Goal: Task Accomplishment & Management: Complete application form

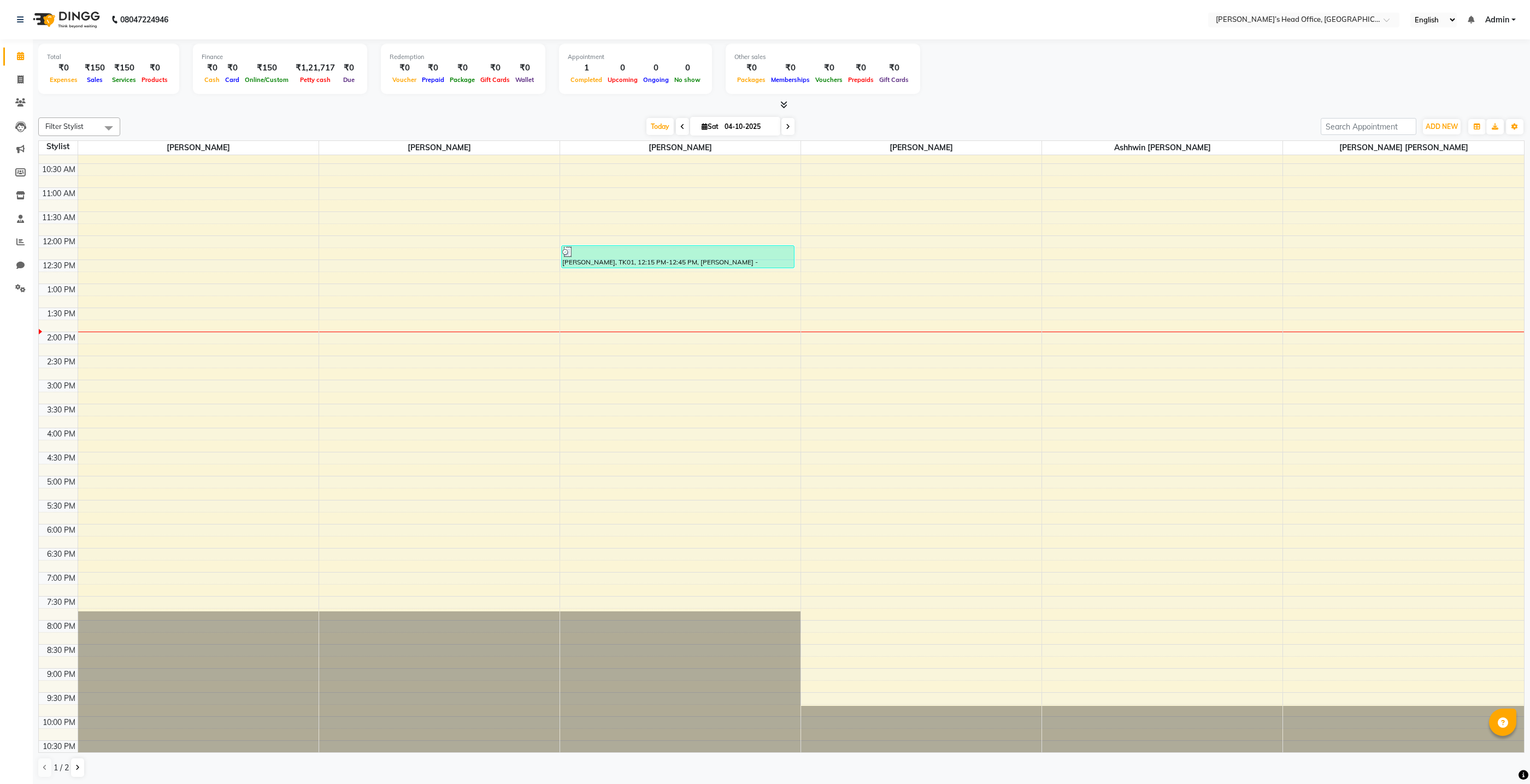
scroll to position [38, 0]
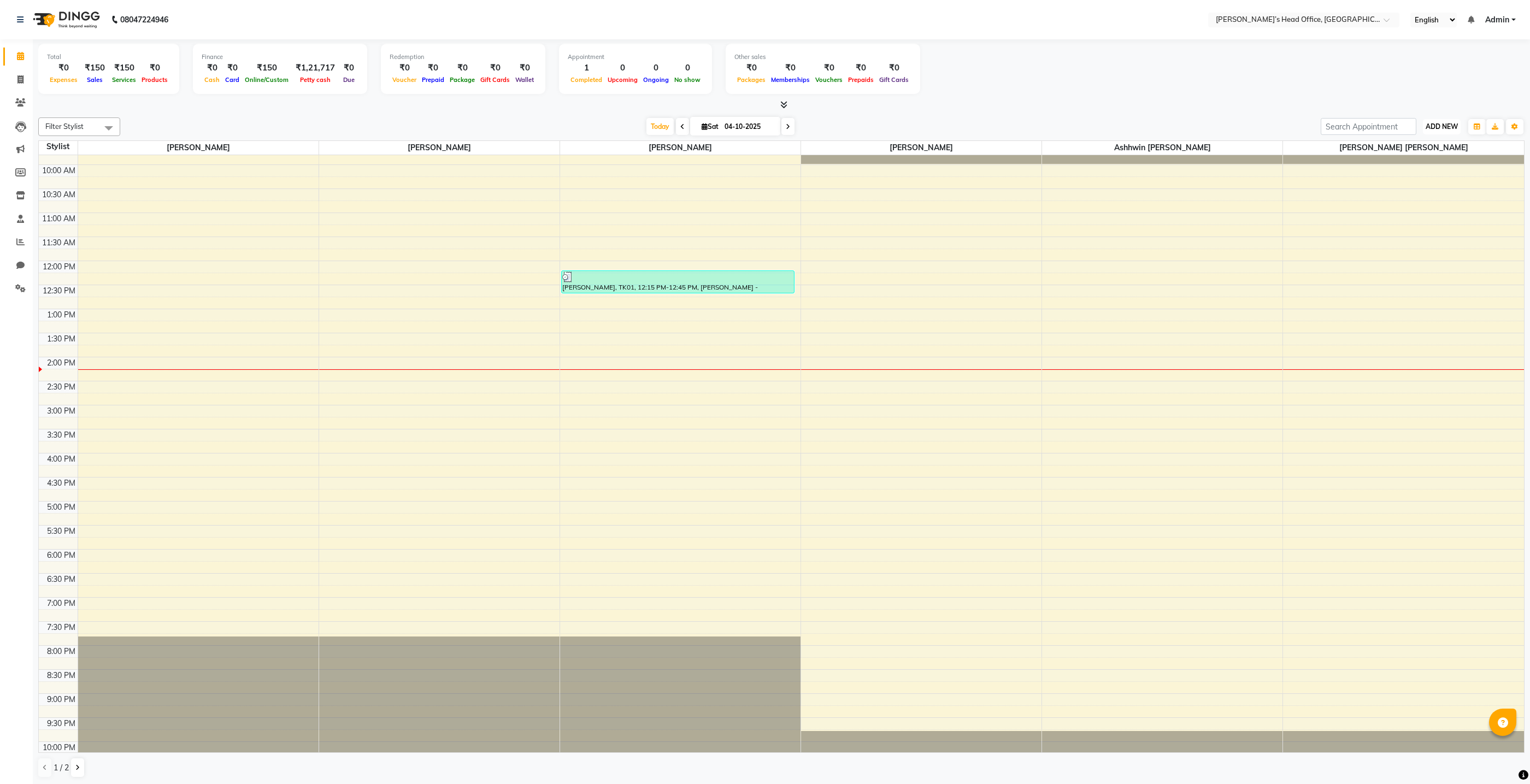
click at [1440, 130] on span "ADD NEW" at bounding box center [1441, 127] width 32 height 8
click at [1415, 163] on link "Add Invoice" at bounding box center [1417, 161] width 86 height 14
select select "service"
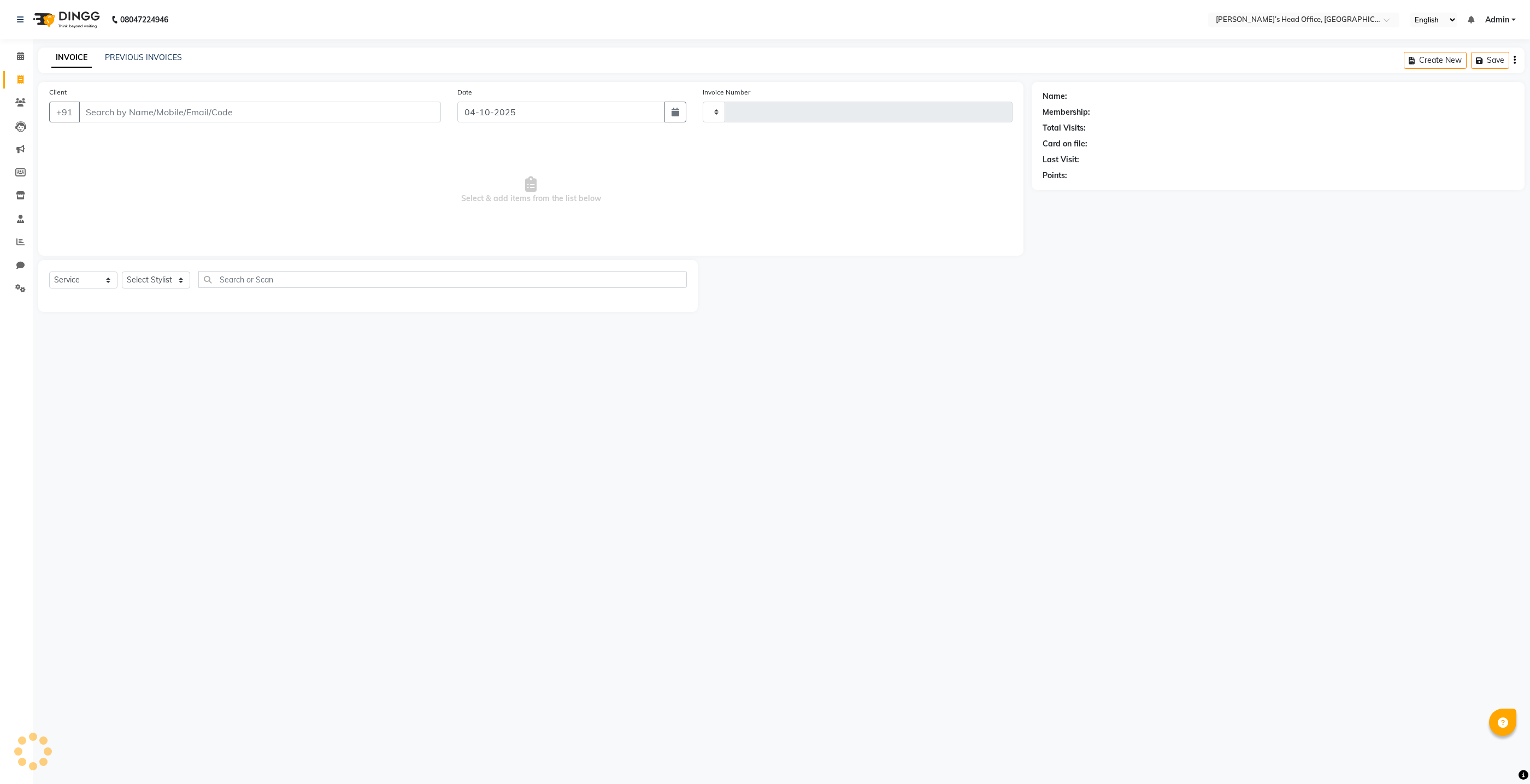
type input "1099"
select select "7682"
click at [262, 105] on input "Client" at bounding box center [260, 112] width 363 height 21
type input "7045938435"
click at [183, 134] on button "Soumyo 704593843 5" at bounding box center [156, 137] width 156 height 17
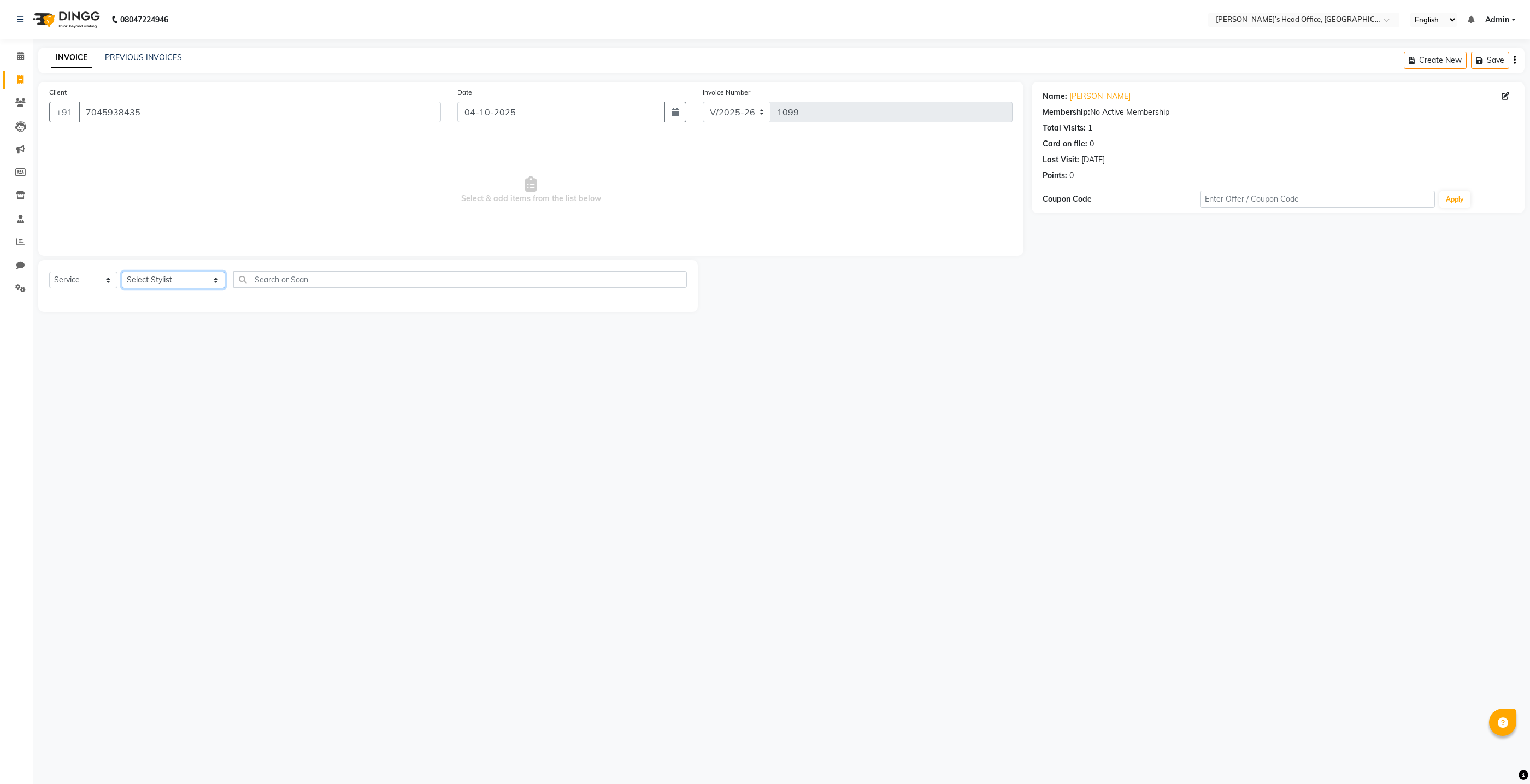
click at [147, 277] on select "Select Stylist ashhwin wagh hemangi yogendra chittoriya Ranjit sharma Rupali Ka…" at bounding box center [173, 280] width 103 height 17
select select "79775"
click at [122, 271] on select "Select Stylist ashhwin wagh hemangi yogendra chittoriya Ranjit sharma Rupali Ka…" at bounding box center [173, 280] width 103 height 17
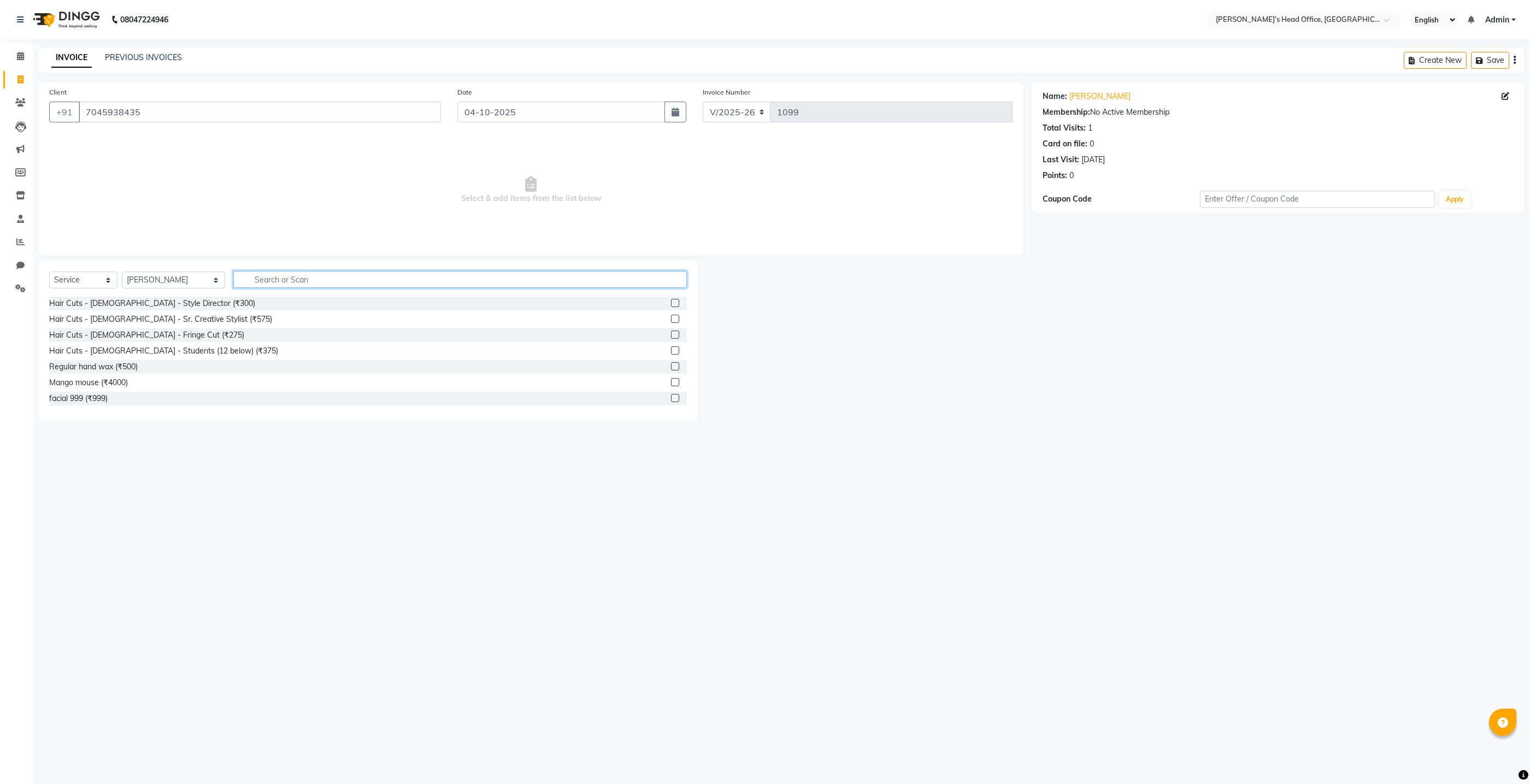
click at [253, 283] on input "text" at bounding box center [460, 280] width 454 height 17
click at [176, 304] on div "Hair Cuts - Male - Style Director (₹300)" at bounding box center [368, 299] width 638 height 13
click at [170, 301] on div "Hair Cuts - Male - Style Director (₹300)" at bounding box center [152, 299] width 206 height 12
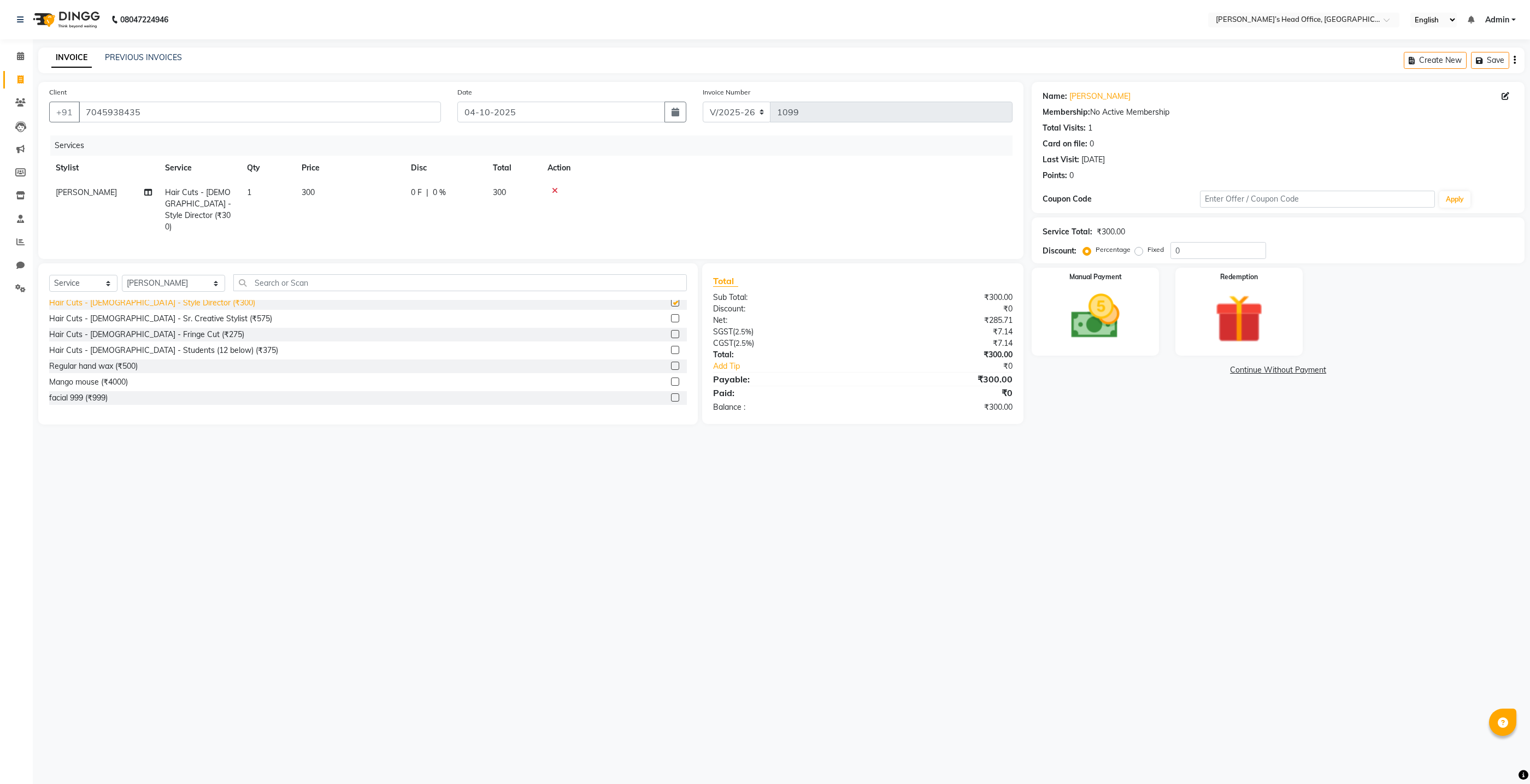
checkbox input "false"
click at [440, 194] on span "0 %" at bounding box center [440, 192] width 13 height 12
select select "79775"
click at [523, 199] on input "0" at bounding box center [527, 195] width 33 height 17
type input "50"
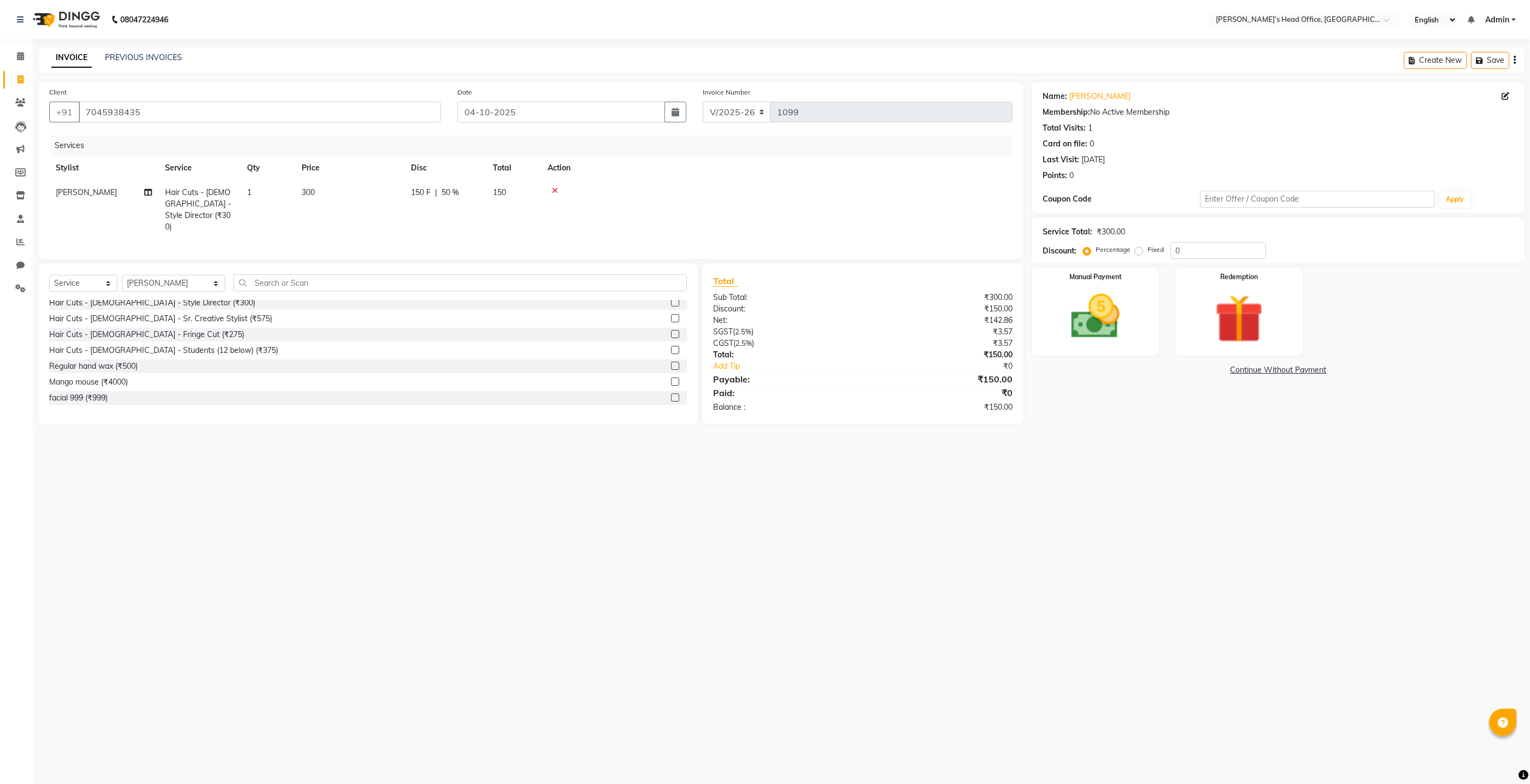
click at [547, 242] on div "Services Stylist Service Qty Price Disc Total Action Sameer Salmani Hair Cuts -…" at bounding box center [530, 192] width 963 height 113
click at [1099, 293] on img at bounding box center [1095, 316] width 82 height 58
click at [1243, 369] on span "GPay" at bounding box center [1246, 370] width 22 height 12
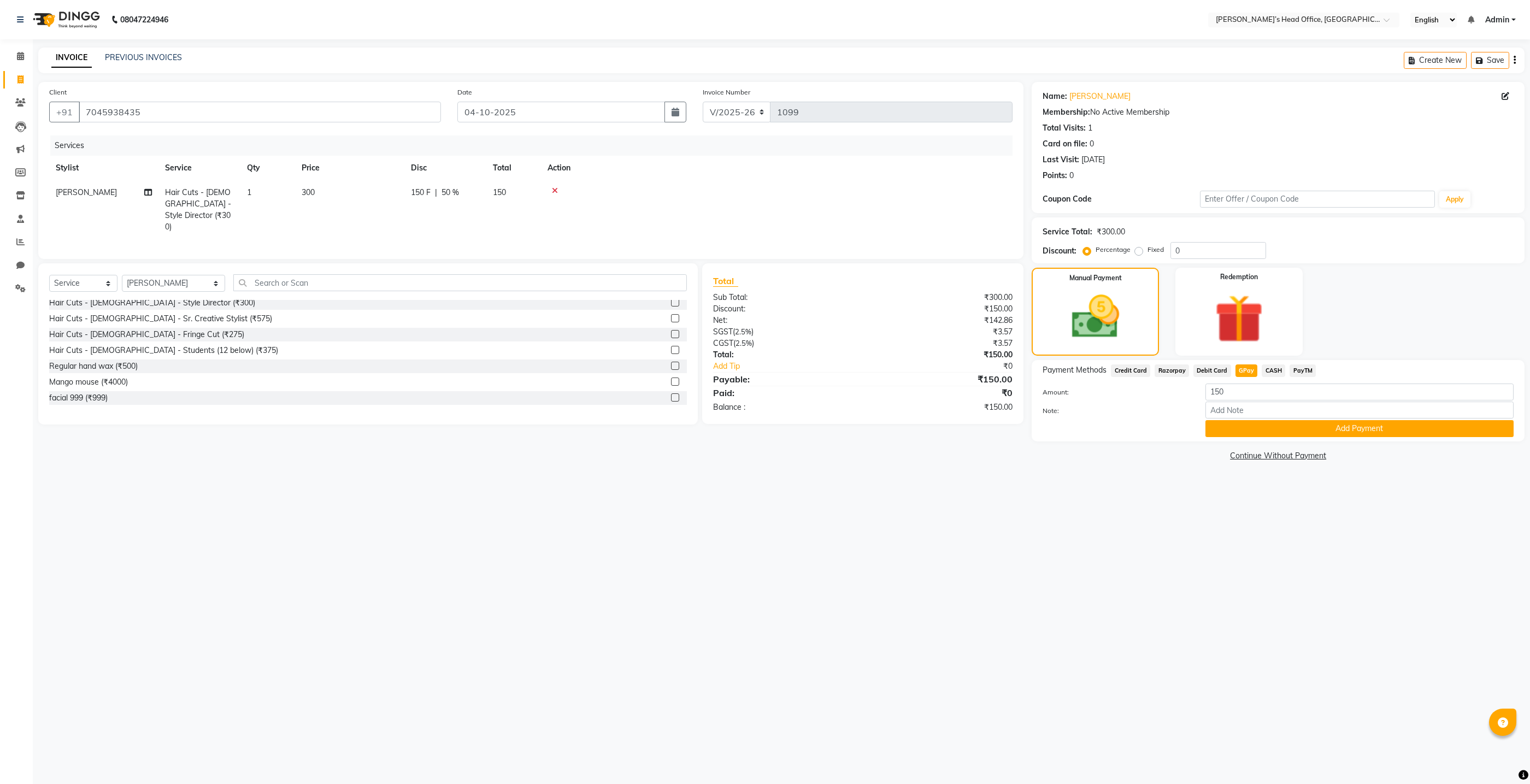
click at [1245, 427] on button "Add Payment" at bounding box center [1359, 428] width 308 height 17
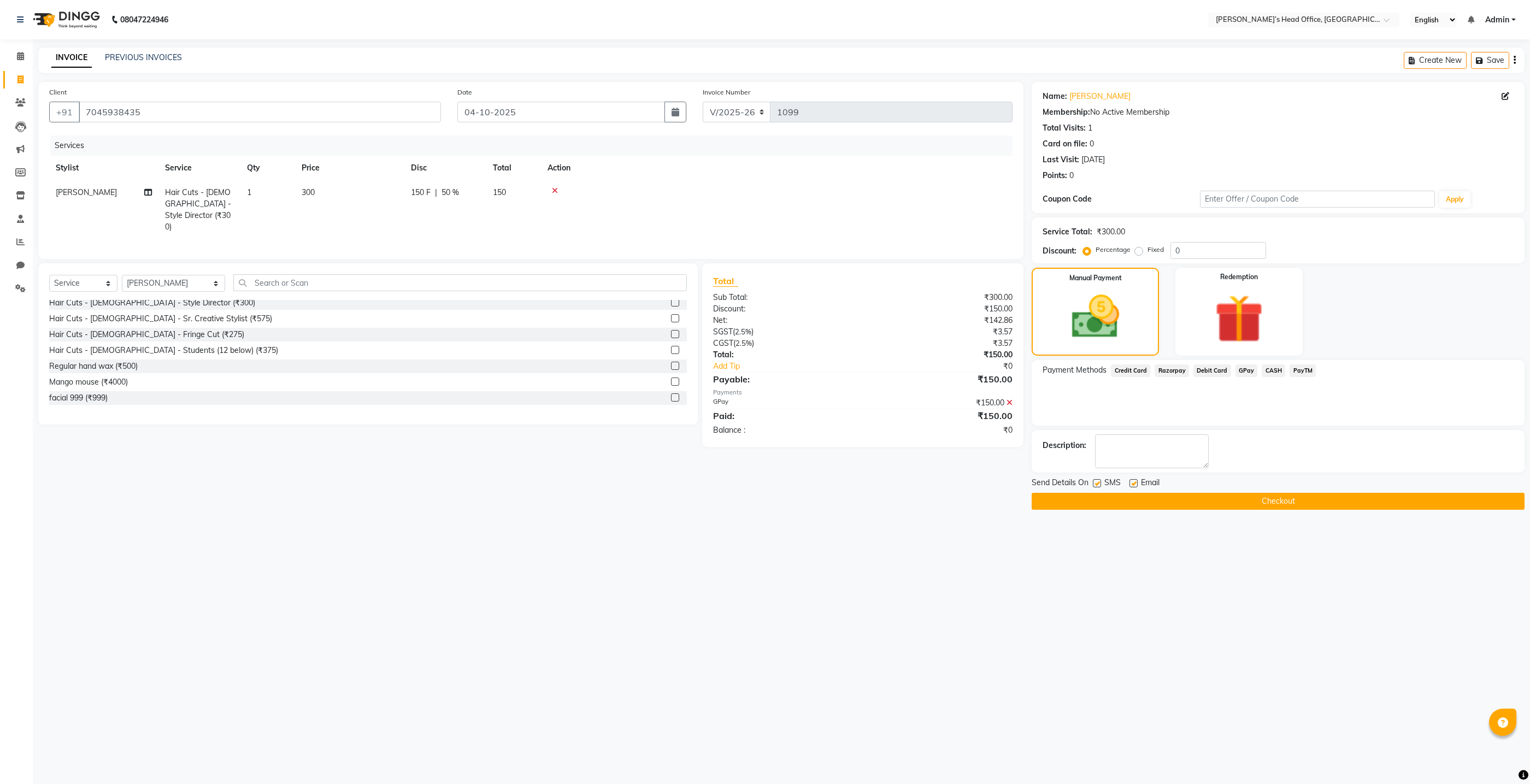
click at [1184, 497] on button "Checkout" at bounding box center [1278, 501] width 493 height 17
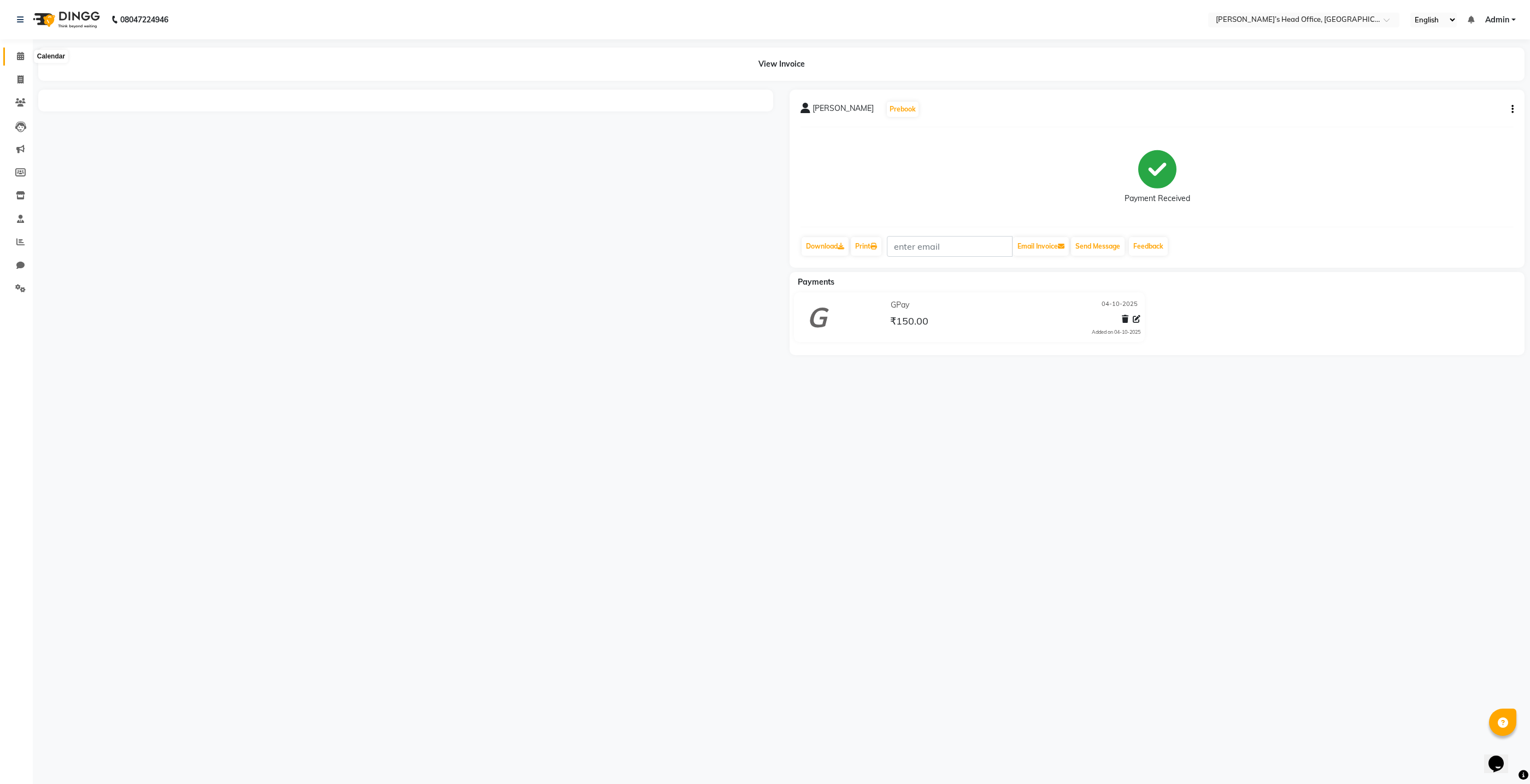
click at [23, 60] on icon at bounding box center [20, 56] width 7 height 8
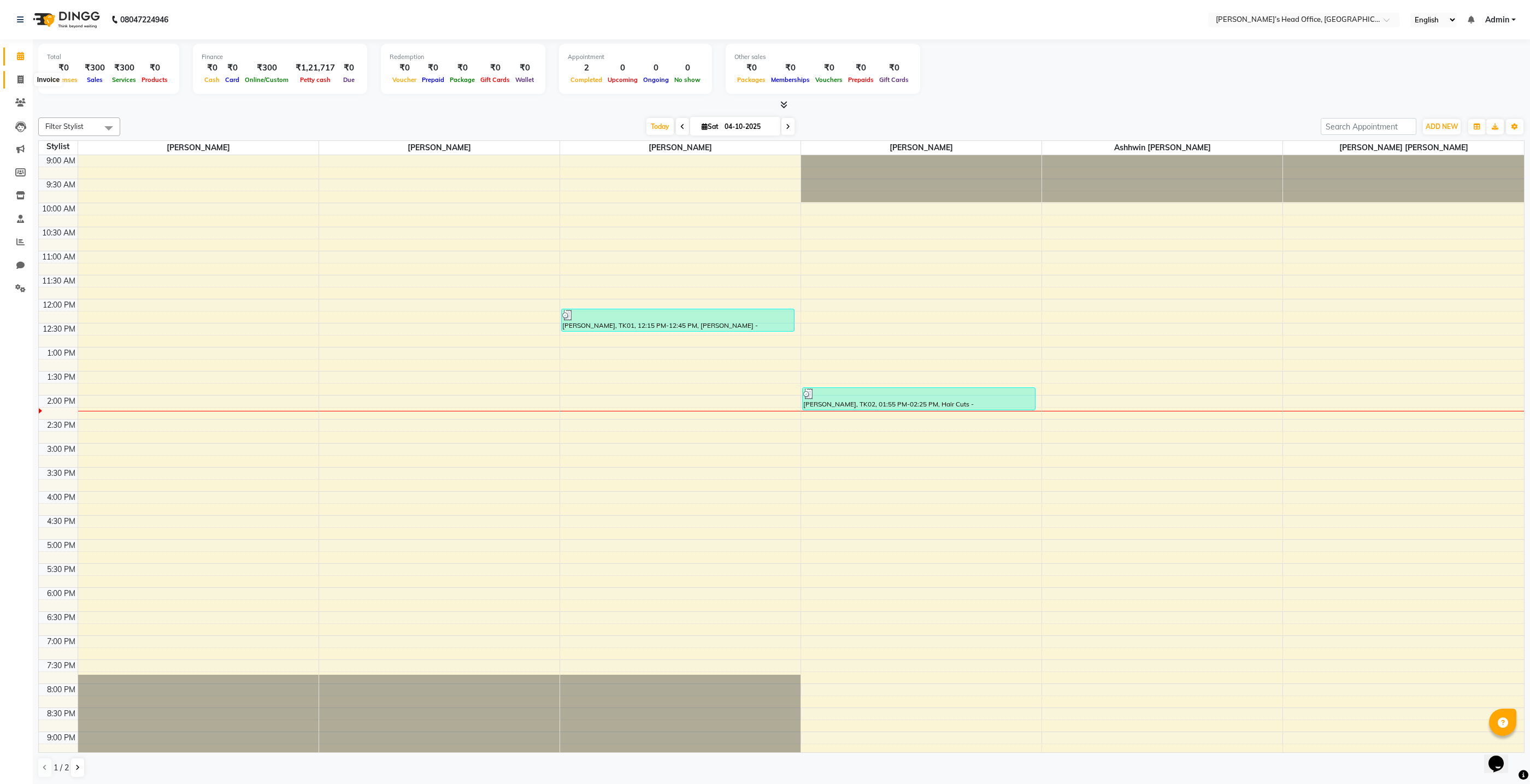
click at [23, 77] on span at bounding box center [20, 80] width 19 height 12
select select "service"
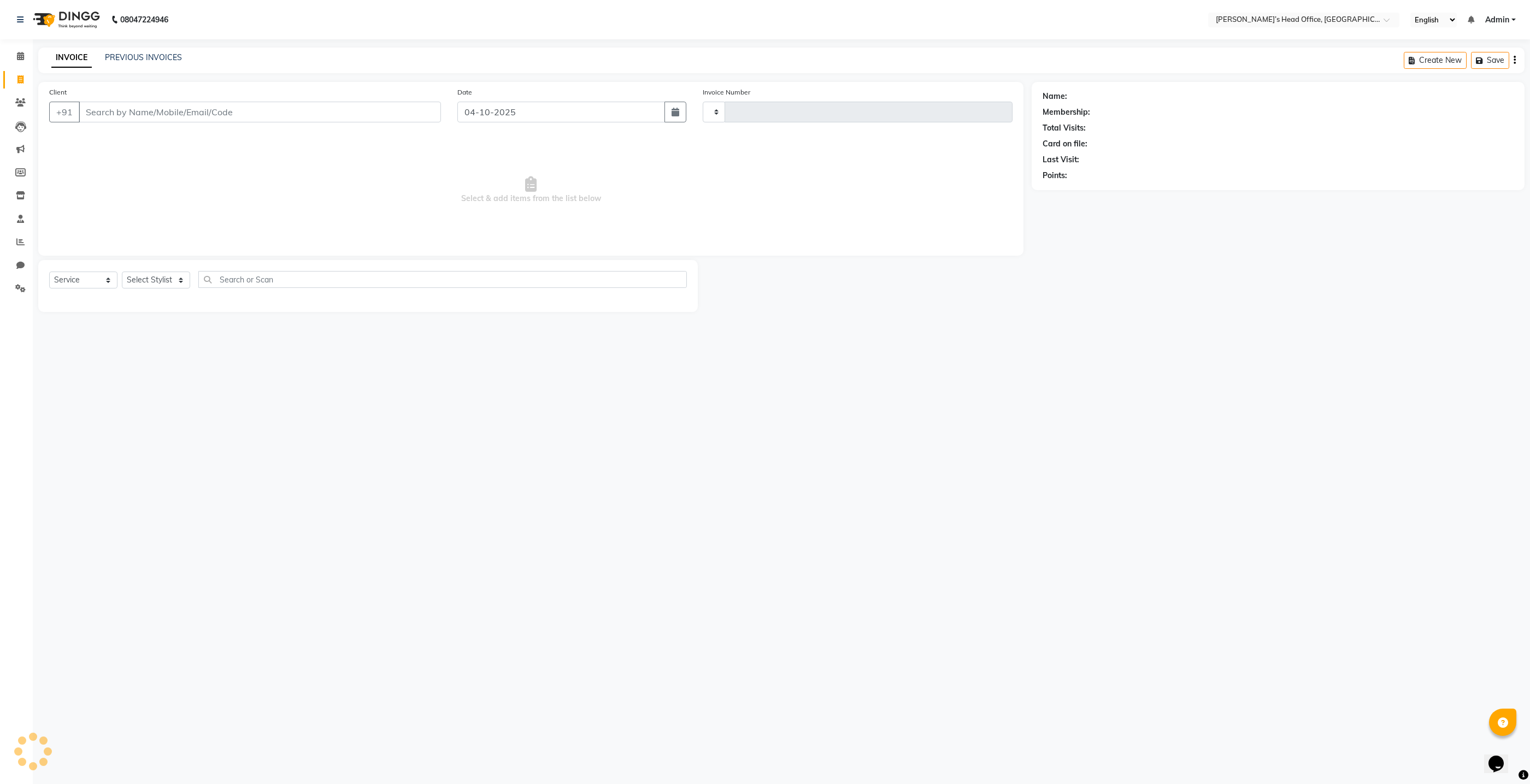
type input "1100"
select select "7682"
click at [134, 60] on link "PREVIOUS INVOICES" at bounding box center [143, 57] width 77 height 10
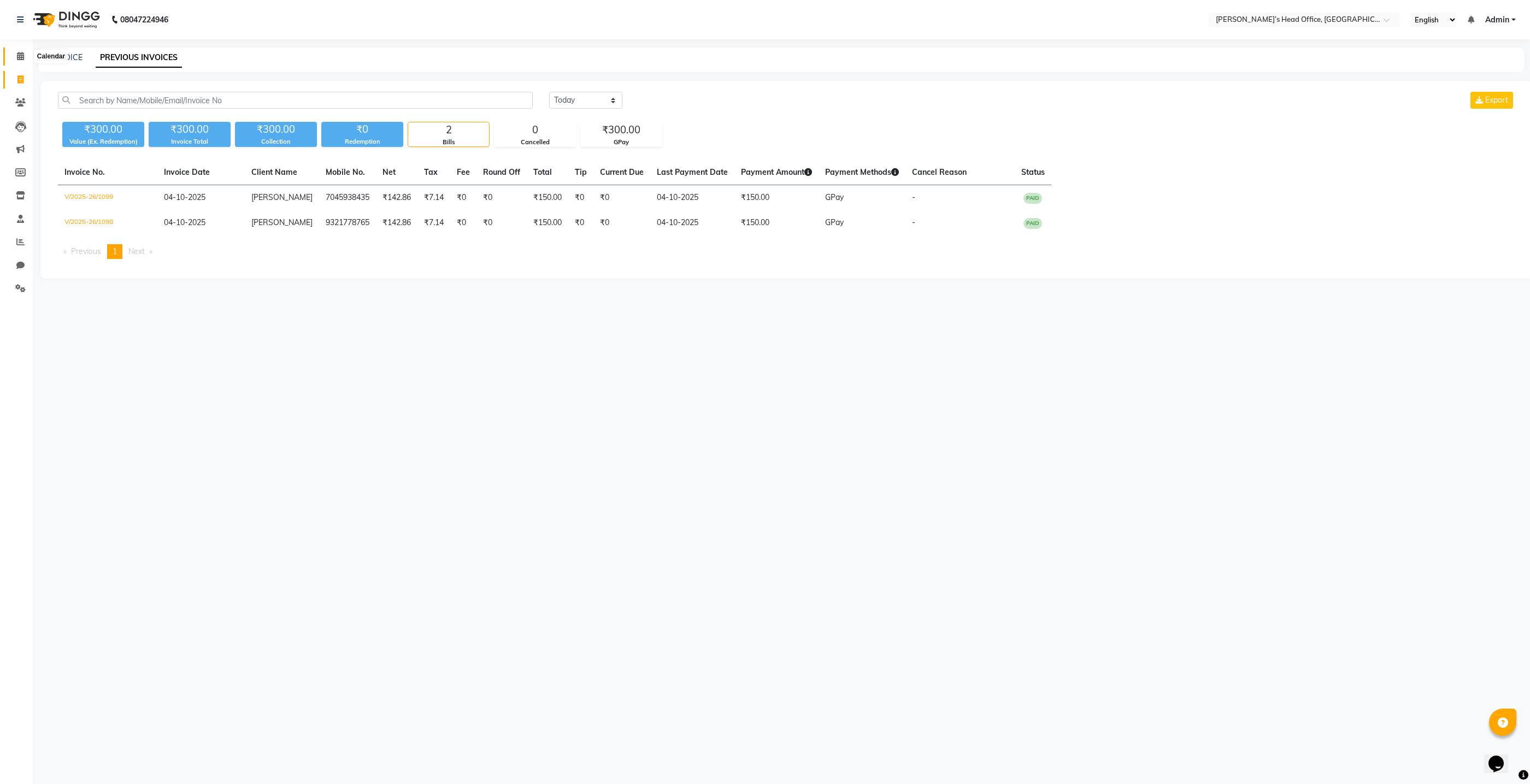
drag, startPoint x: 17, startPoint y: 60, endPoint x: 27, endPoint y: 60, distance: 10.0
click at [17, 60] on icon at bounding box center [20, 56] width 7 height 8
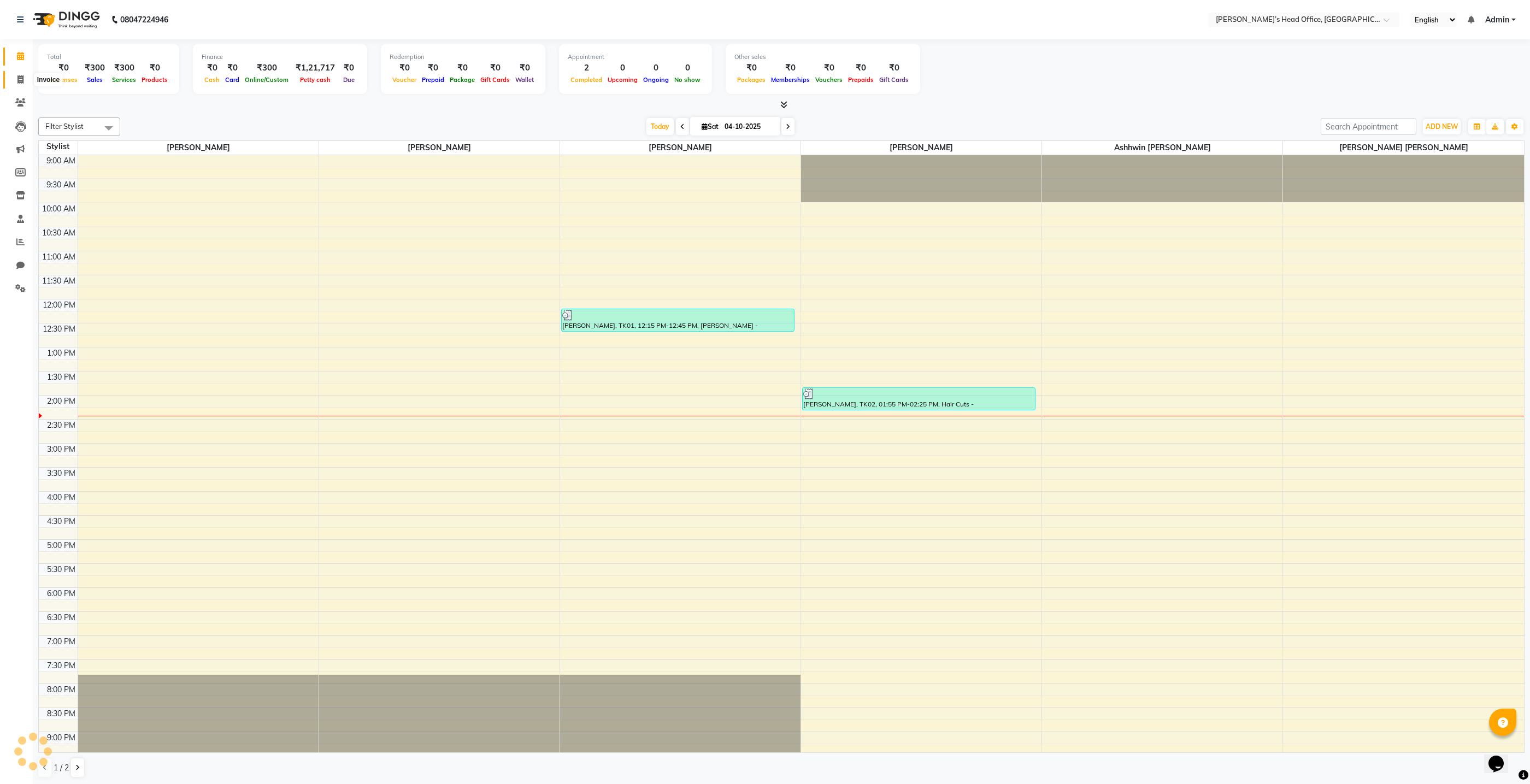
click at [24, 82] on span at bounding box center [20, 80] width 19 height 12
select select "service"
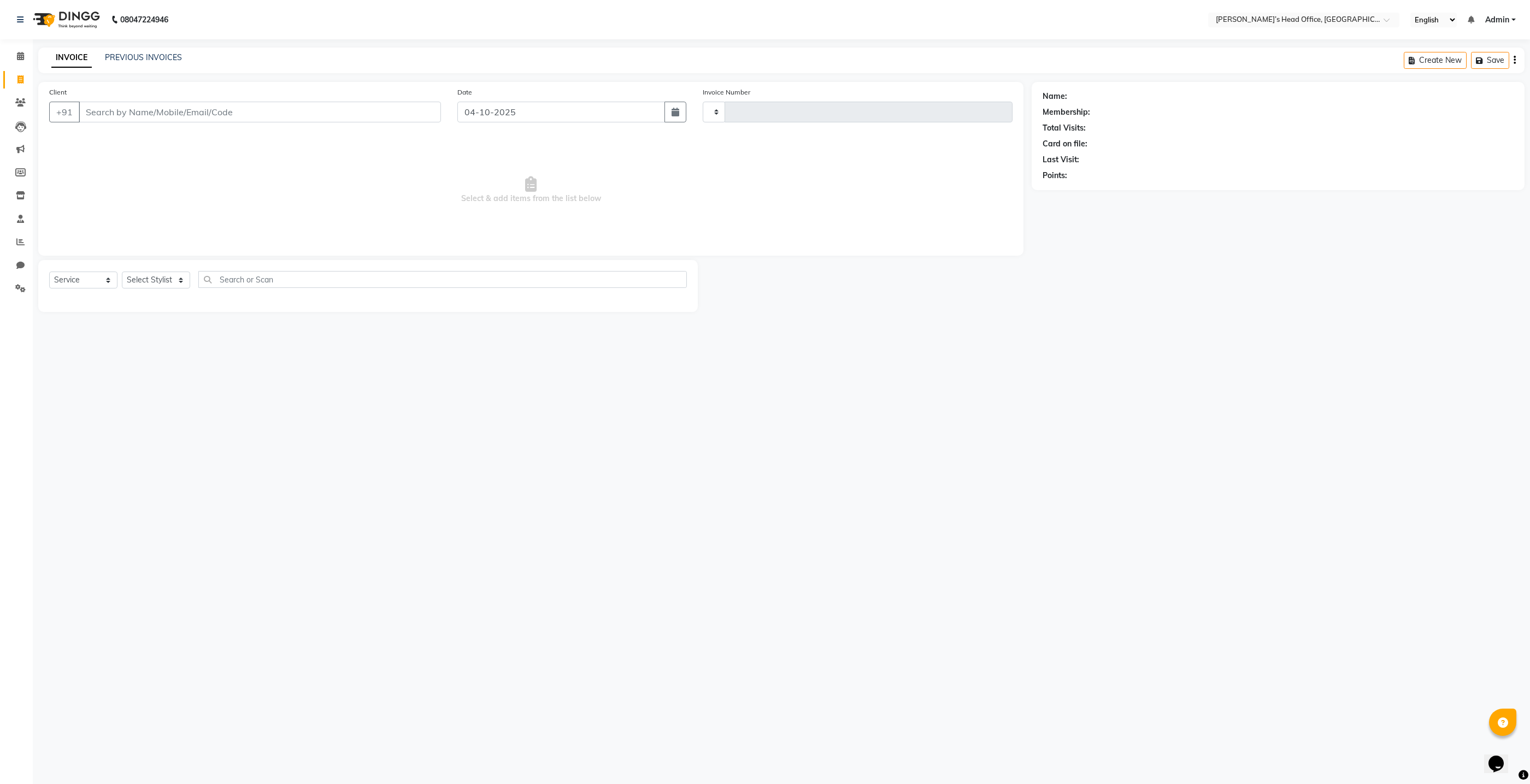
type input "1100"
select select "7682"
click at [24, 60] on span at bounding box center [20, 56] width 19 height 12
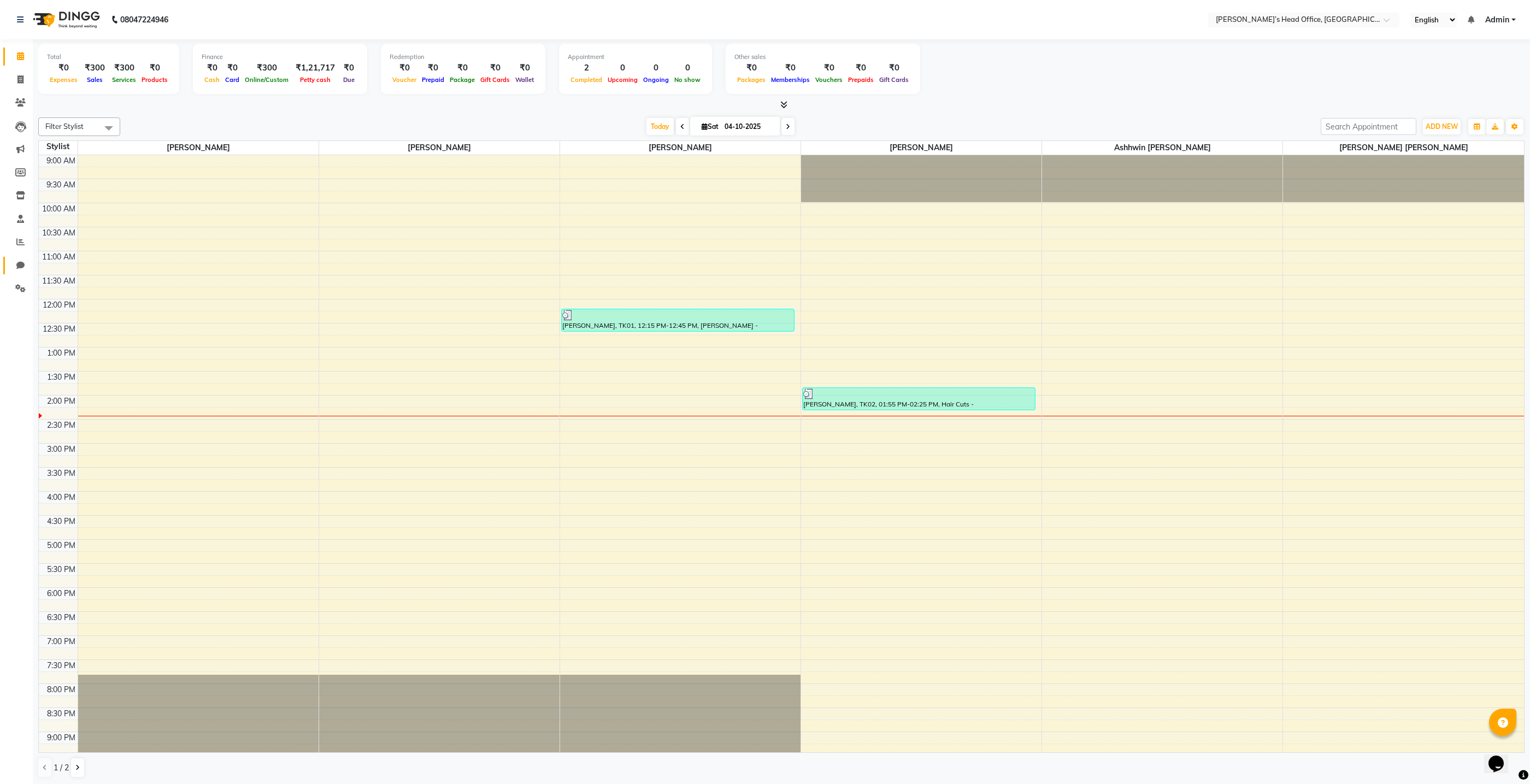
click at [20, 258] on link "Chat" at bounding box center [17, 266] width 27 height 18
select select "100"
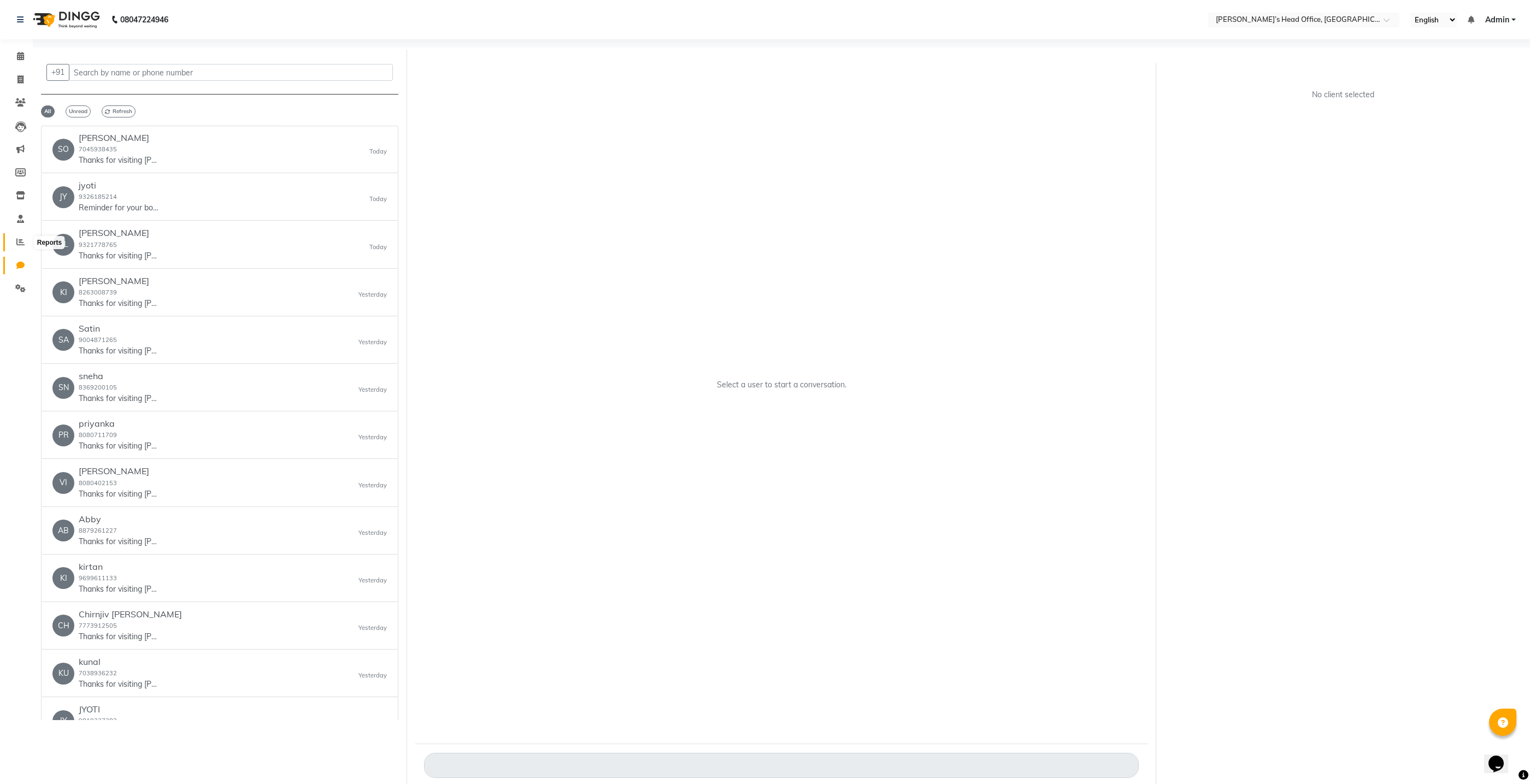
click at [20, 244] on icon at bounding box center [21, 241] width 8 height 8
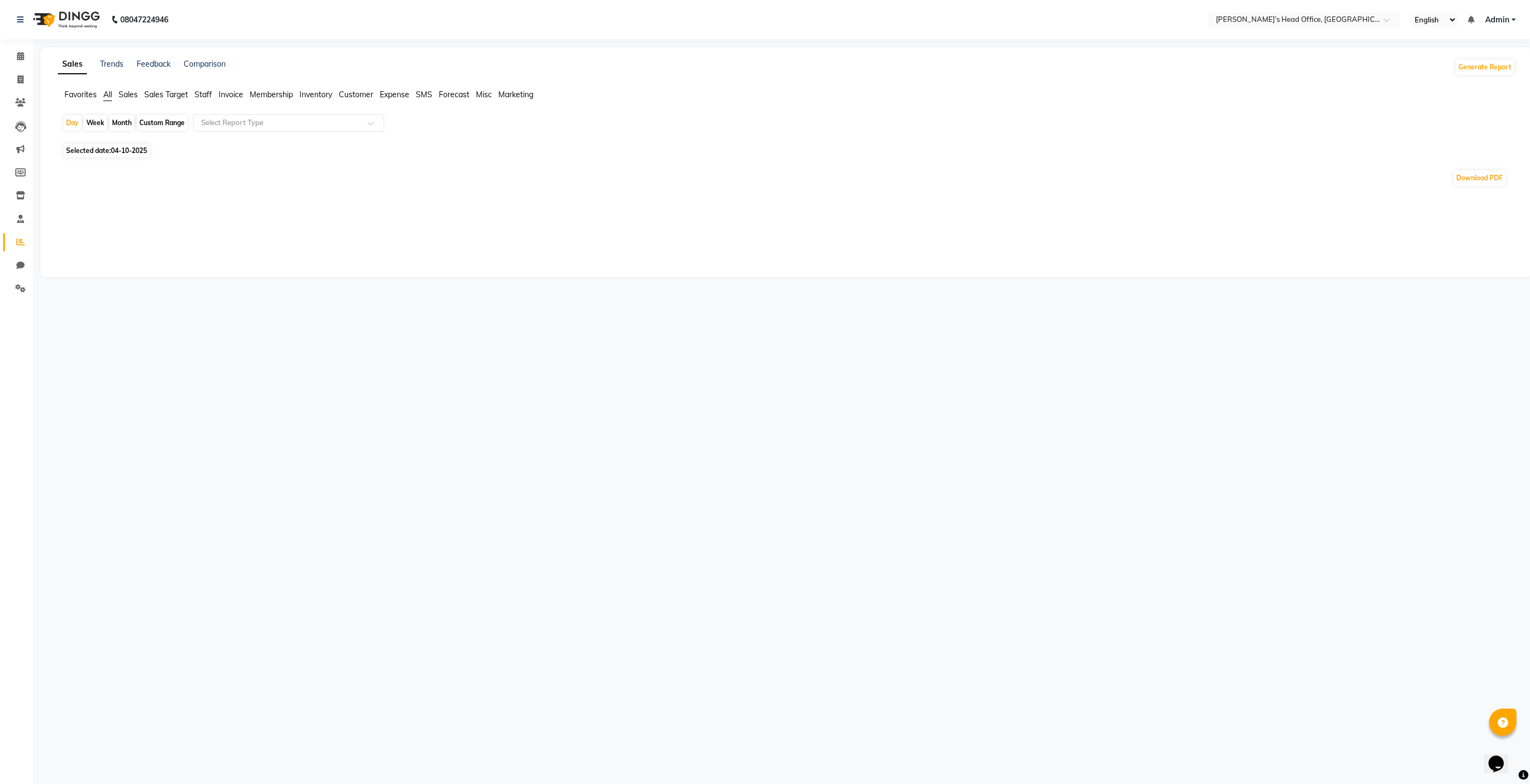
click at [207, 95] on span "Staff" at bounding box center [202, 95] width 17 height 10
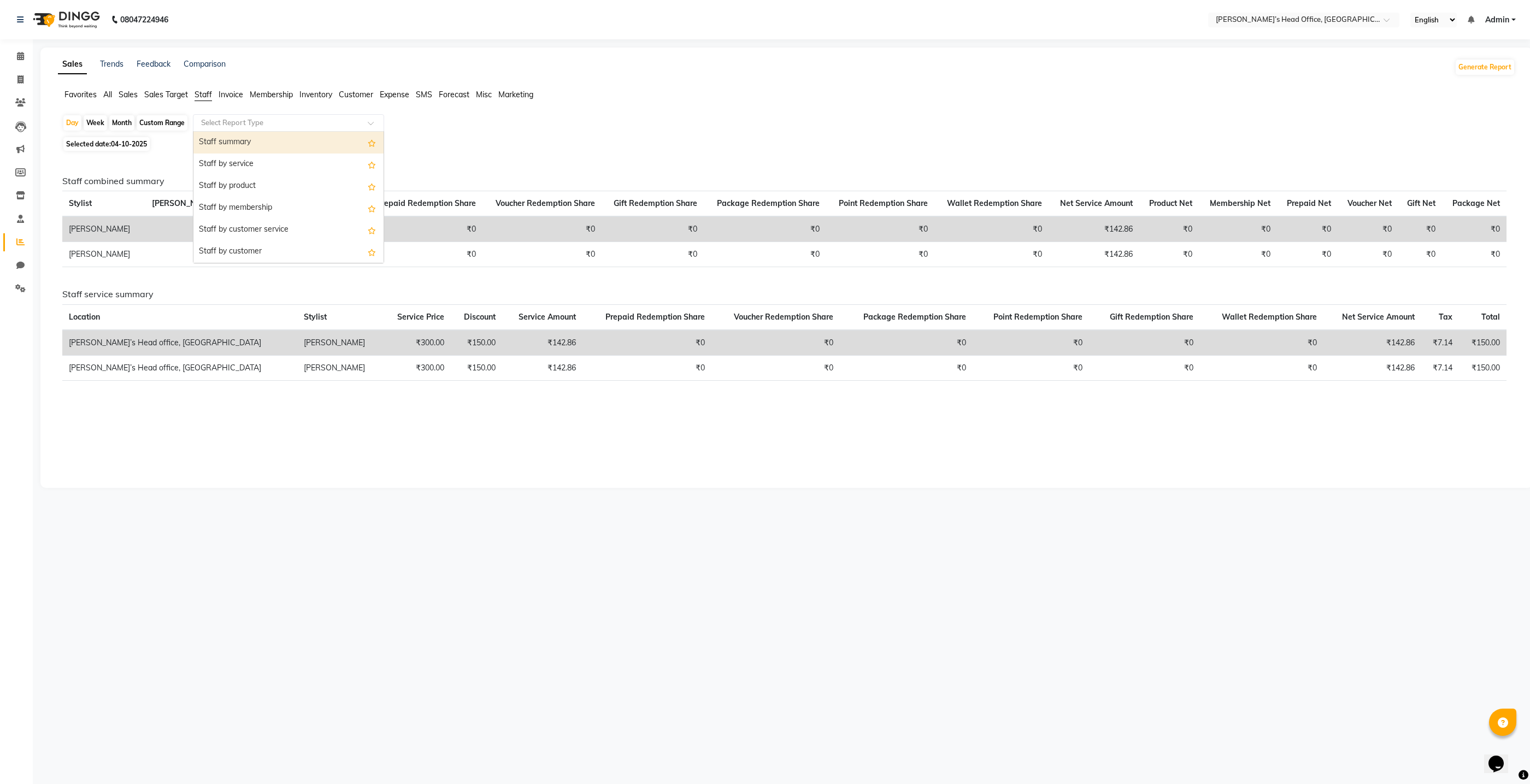
click at [240, 124] on input "text" at bounding box center [278, 123] width 158 height 11
click at [239, 222] on div "Staff performance" at bounding box center [288, 229] width 190 height 22
select select "full_report"
select select "csv"
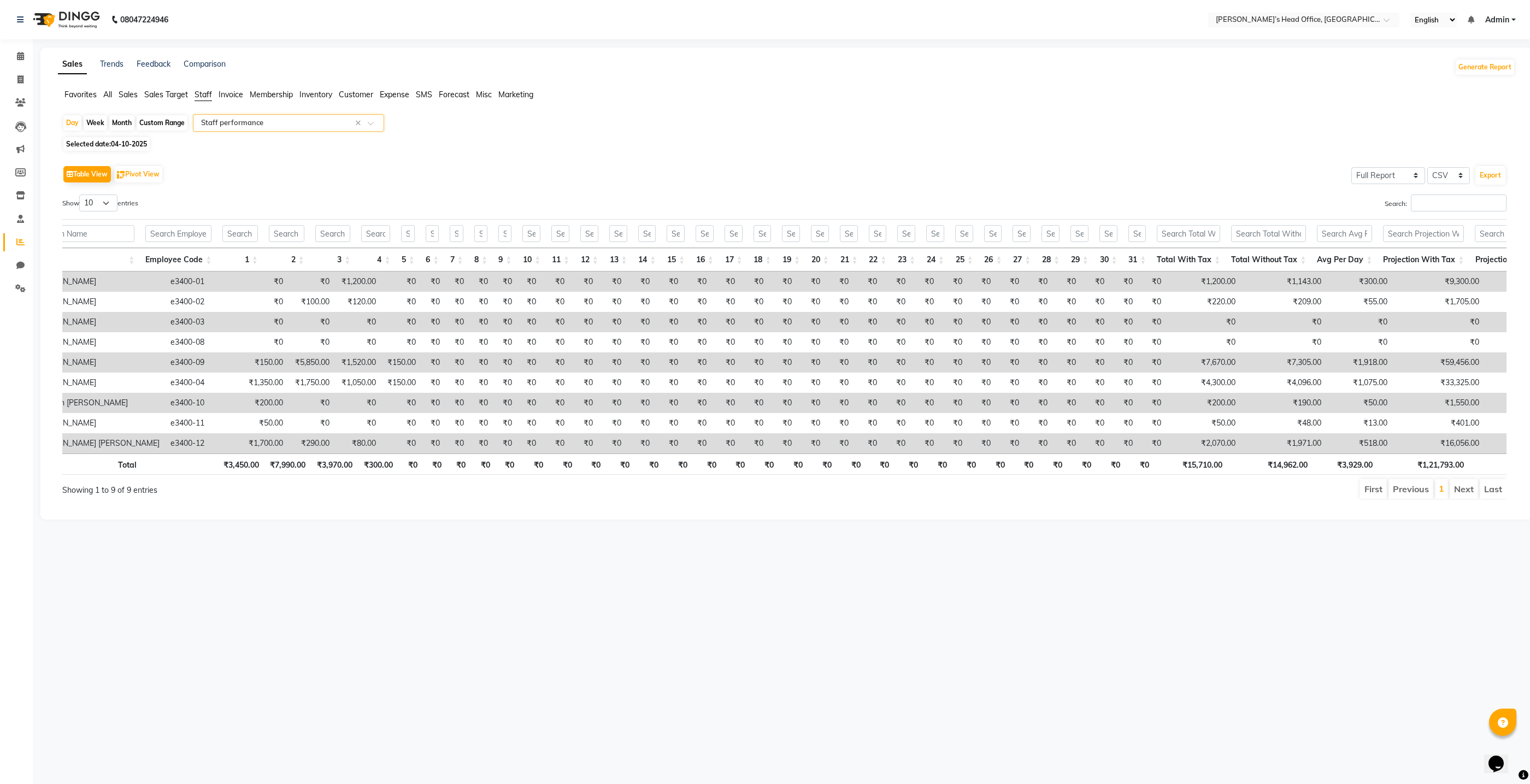
scroll to position [0, 53]
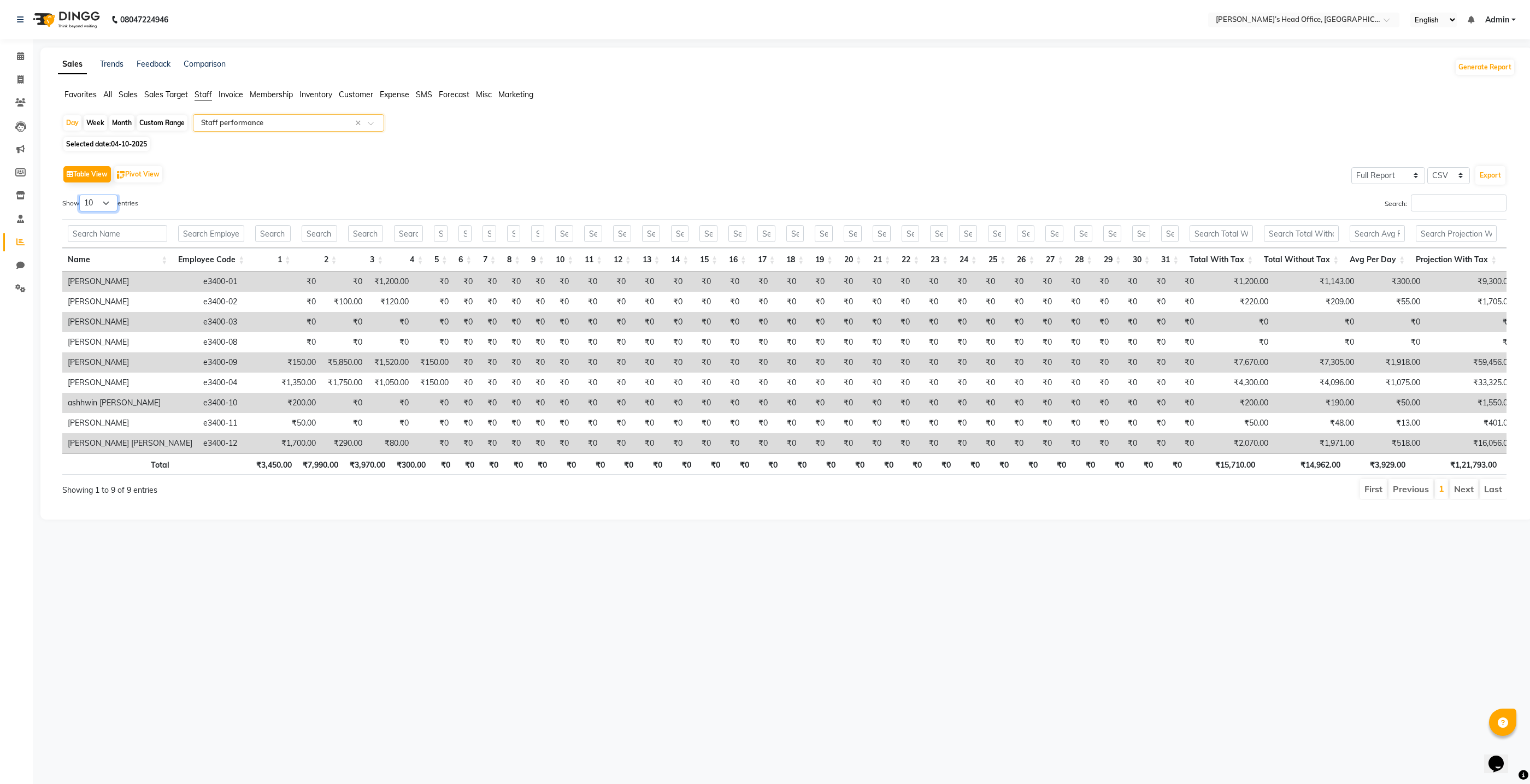
click at [108, 202] on select "10 25 50 100" at bounding box center [98, 202] width 38 height 17
select select "25"
click at [80, 194] on select "10 25 50 100" at bounding box center [98, 202] width 38 height 17
click at [20, 58] on icon at bounding box center [20, 56] width 7 height 8
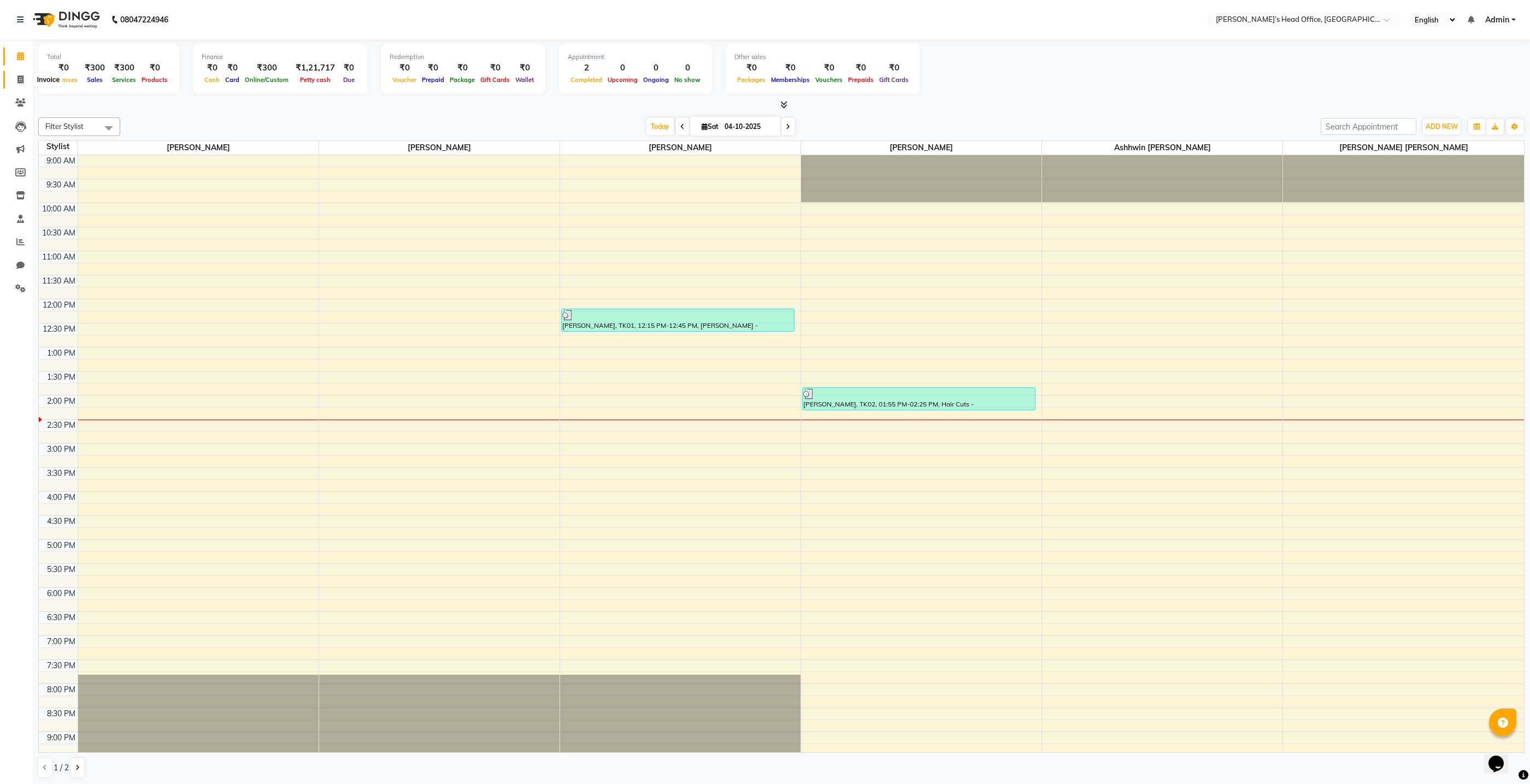
click at [19, 77] on icon at bounding box center [20, 80] width 6 height 8
select select "service"
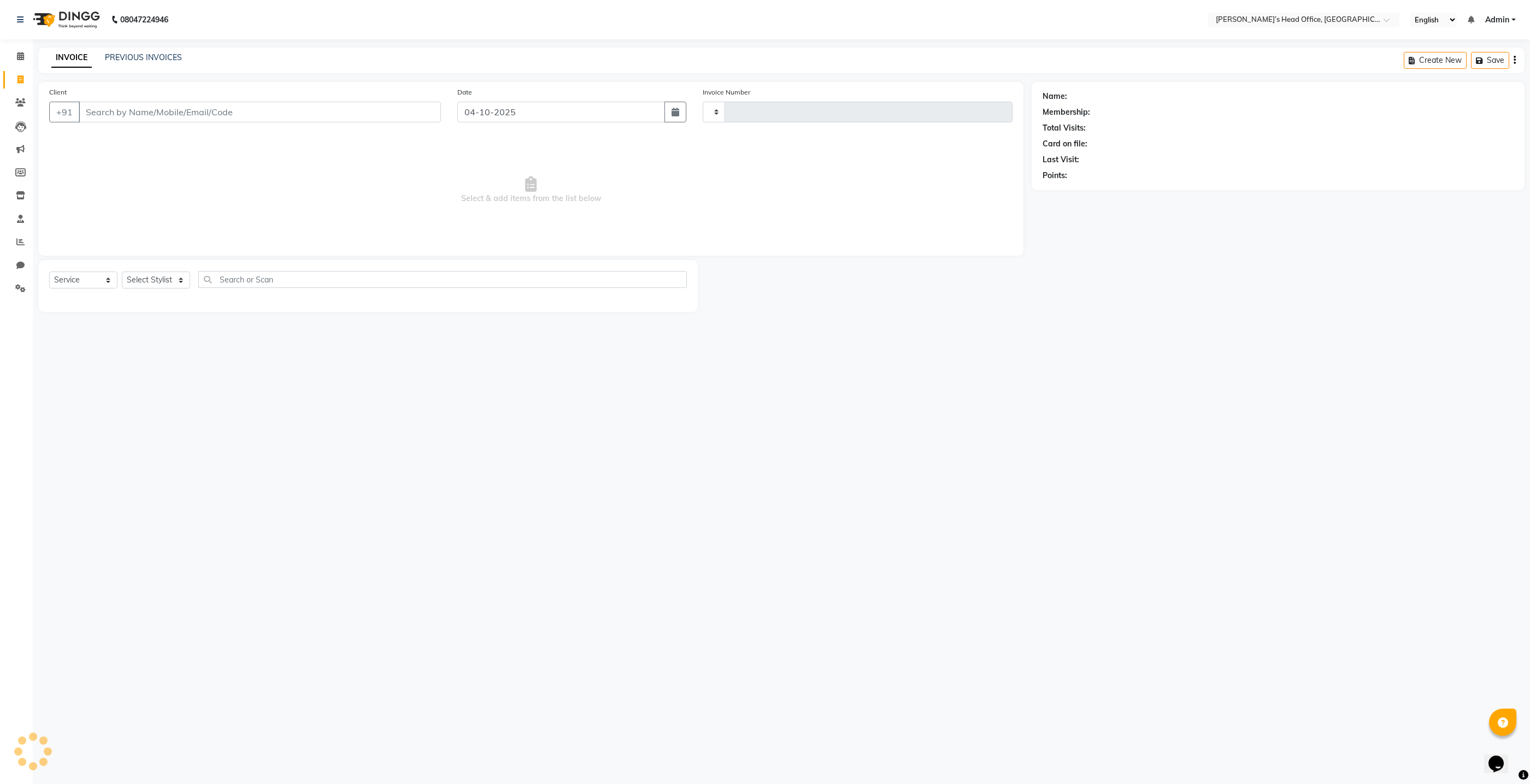
type input "1100"
select select "7682"
click at [149, 56] on link "PREVIOUS INVOICES" at bounding box center [143, 57] width 77 height 10
